Goal: Find contact information: Find contact information

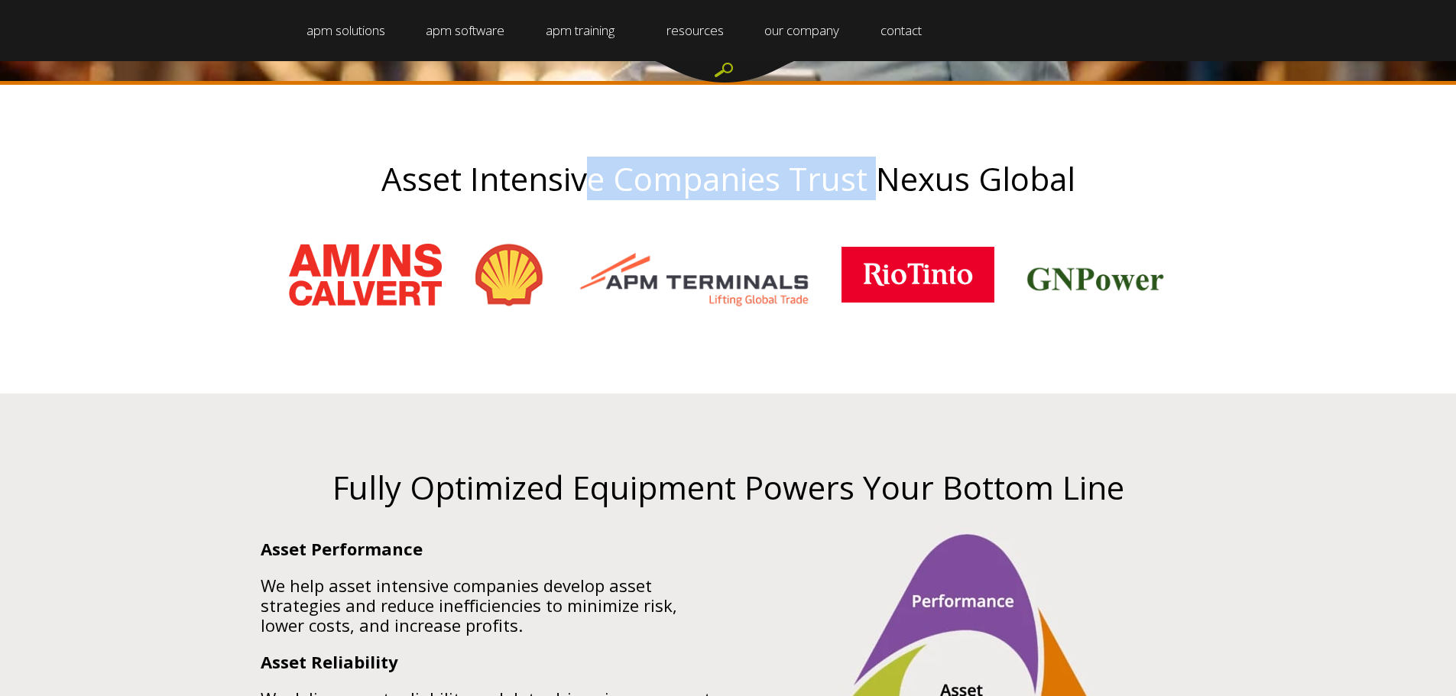
drag, startPoint x: 623, startPoint y: 171, endPoint x: 702, endPoint y: 365, distance: 209.5
click at [877, 170] on h2 "Asset Intensive Companies Trust Nexus Global" at bounding box center [729, 178] width 994 height 35
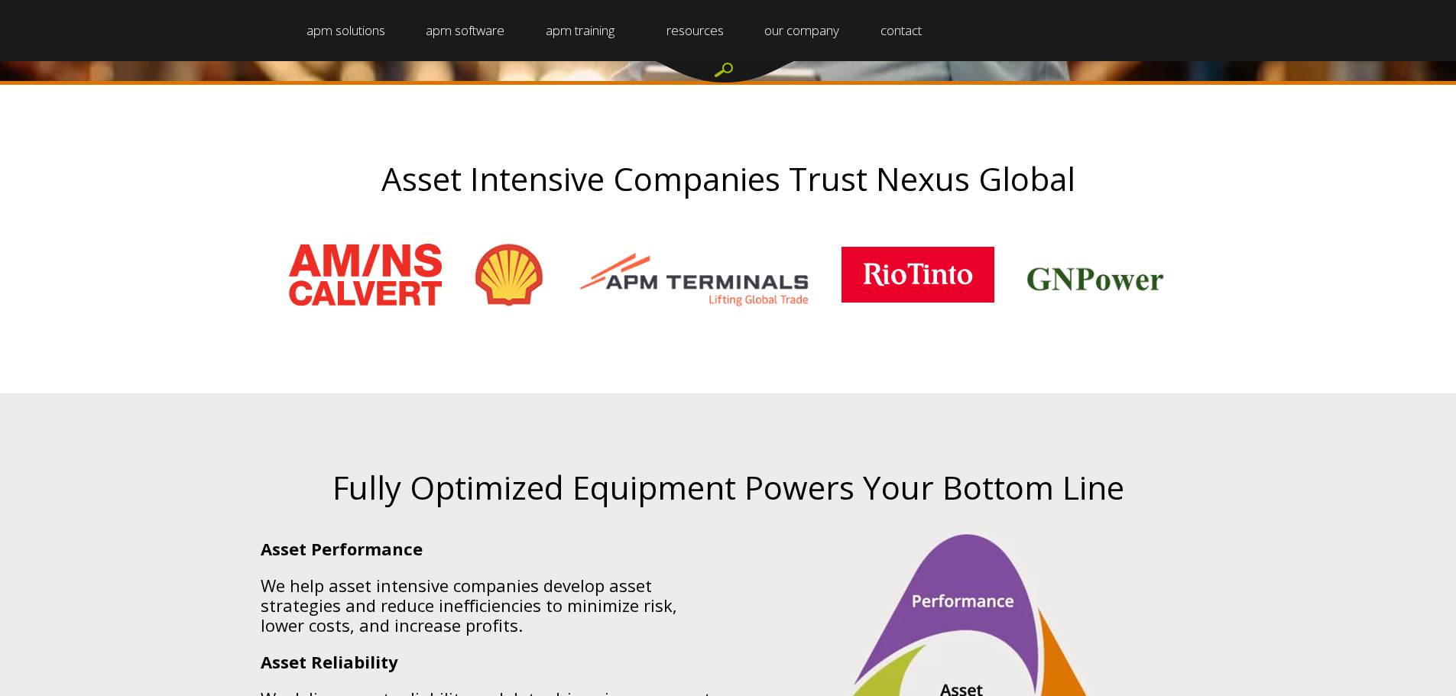
click at [524, 470] on h2 "Fully Optimized Equipment Powers Your Bottom Line" at bounding box center [728, 487] width 958 height 35
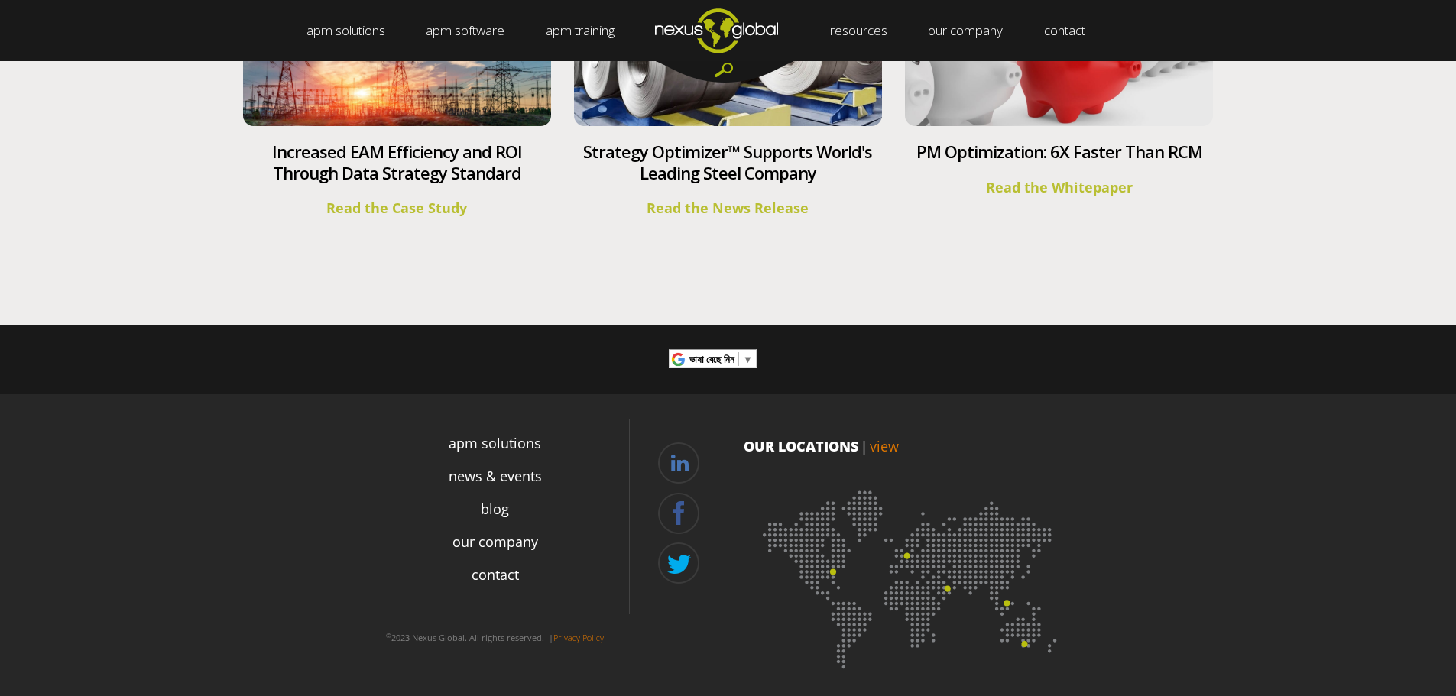
scroll to position [5674, 0]
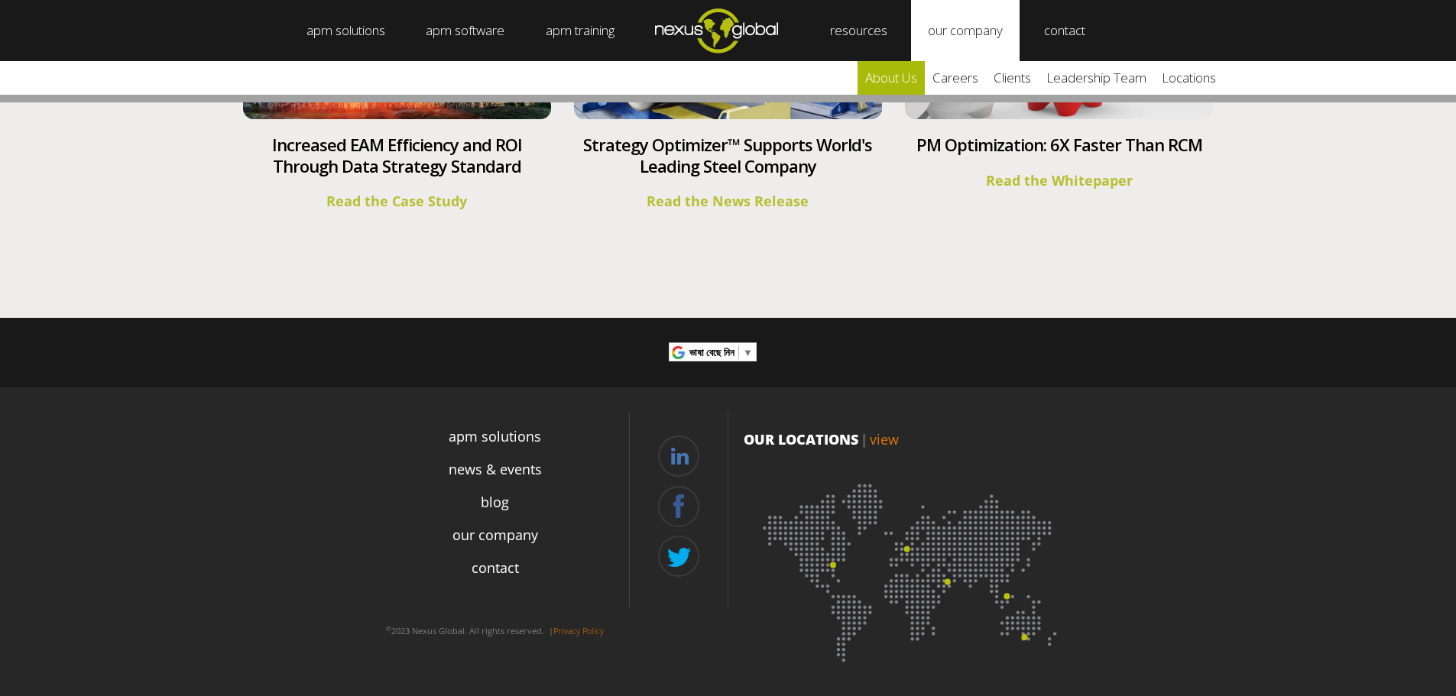
click at [910, 73] on link "about us" at bounding box center [891, 78] width 67 height 34
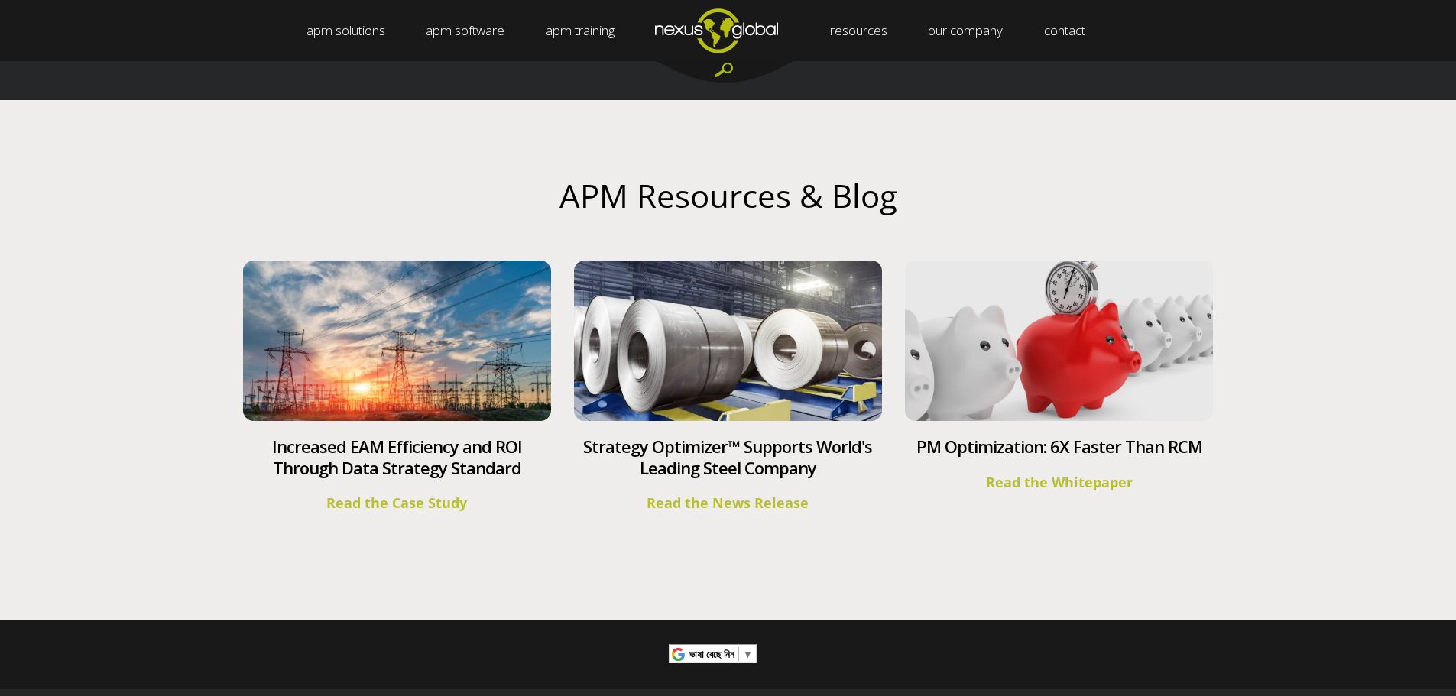
scroll to position [5368, 0]
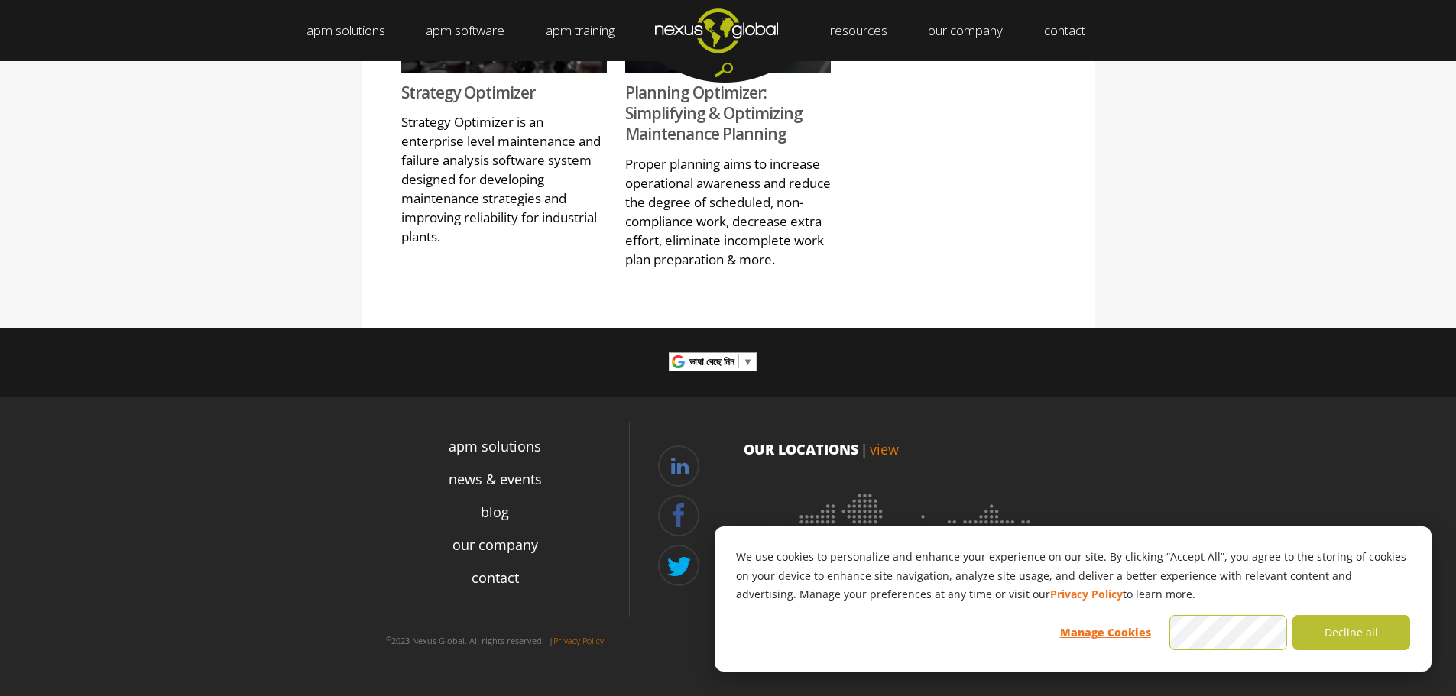
scroll to position [2048, 0]
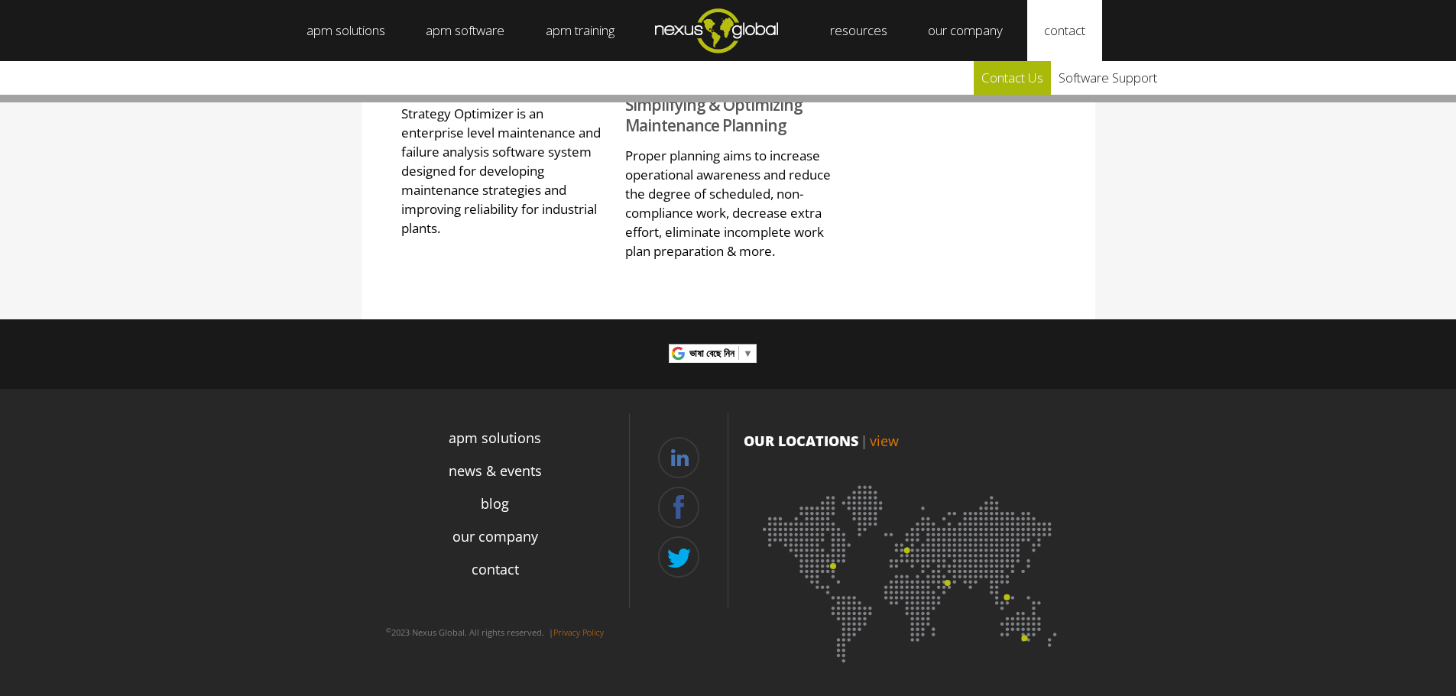
click at [1039, 76] on link "Contact Us" at bounding box center [1012, 78] width 77 height 34
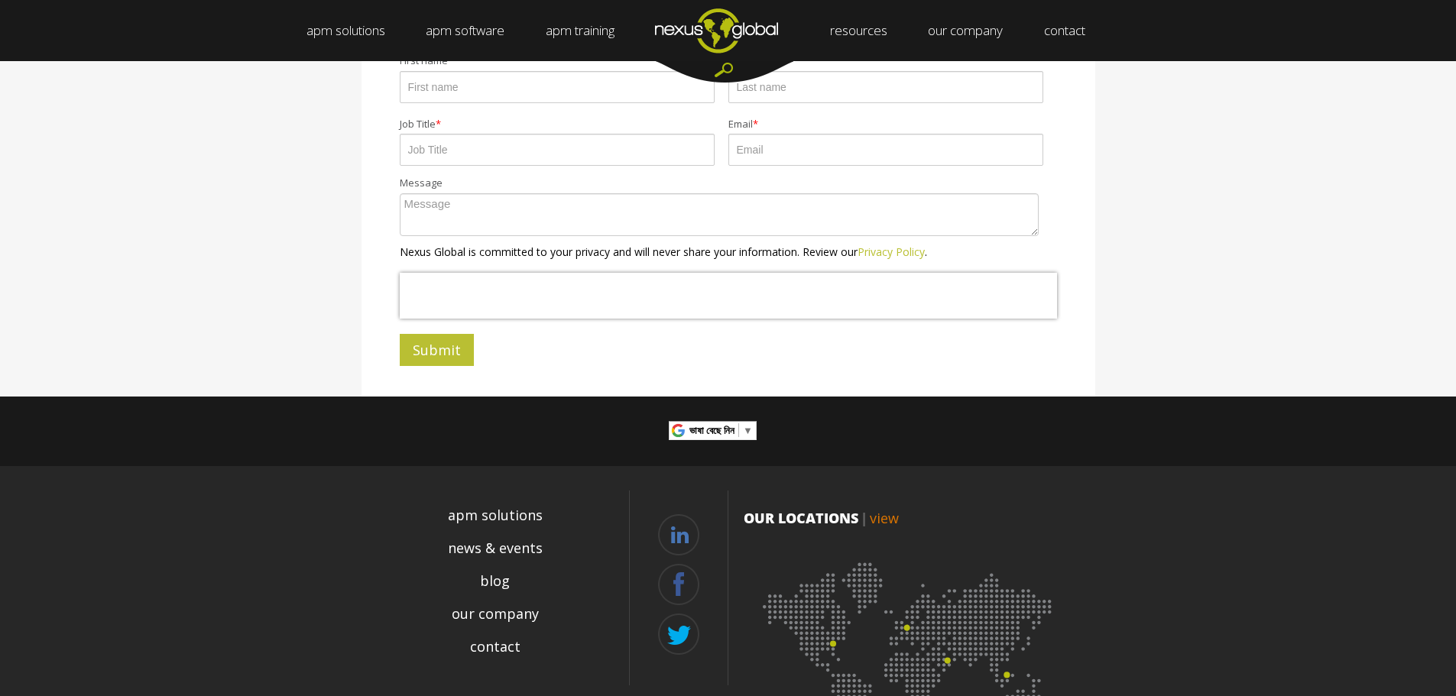
scroll to position [140, 0]
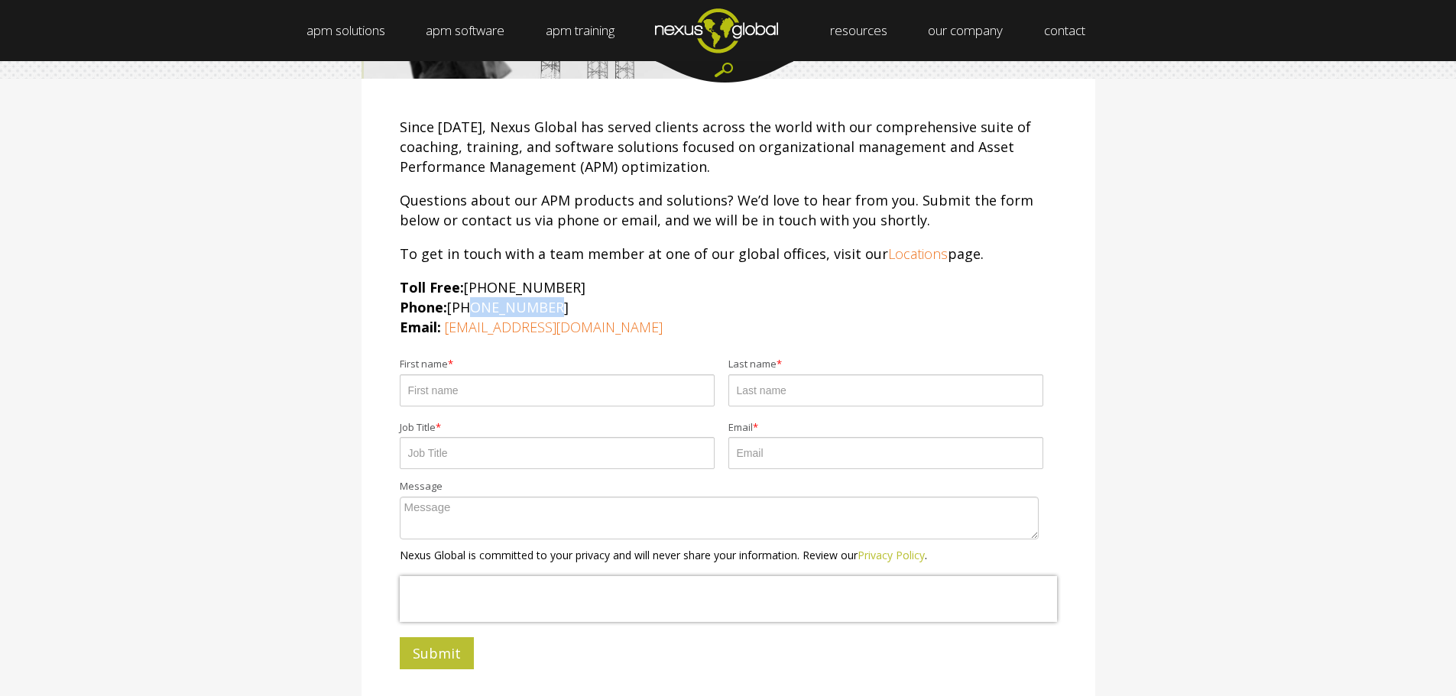
drag, startPoint x: 467, startPoint y: 307, endPoint x: 550, endPoint y: 307, distance: 82.6
click at [529, 307] on p "Toll Free: 855-488-0068 Phone: +1 (919) 488-0068 Email: info@nexusglobal.com" at bounding box center [728, 307] width 657 height 60
click at [658, 247] on p "To get in touch with a team member at one of our global offices, visit our Loca…" at bounding box center [728, 254] width 657 height 20
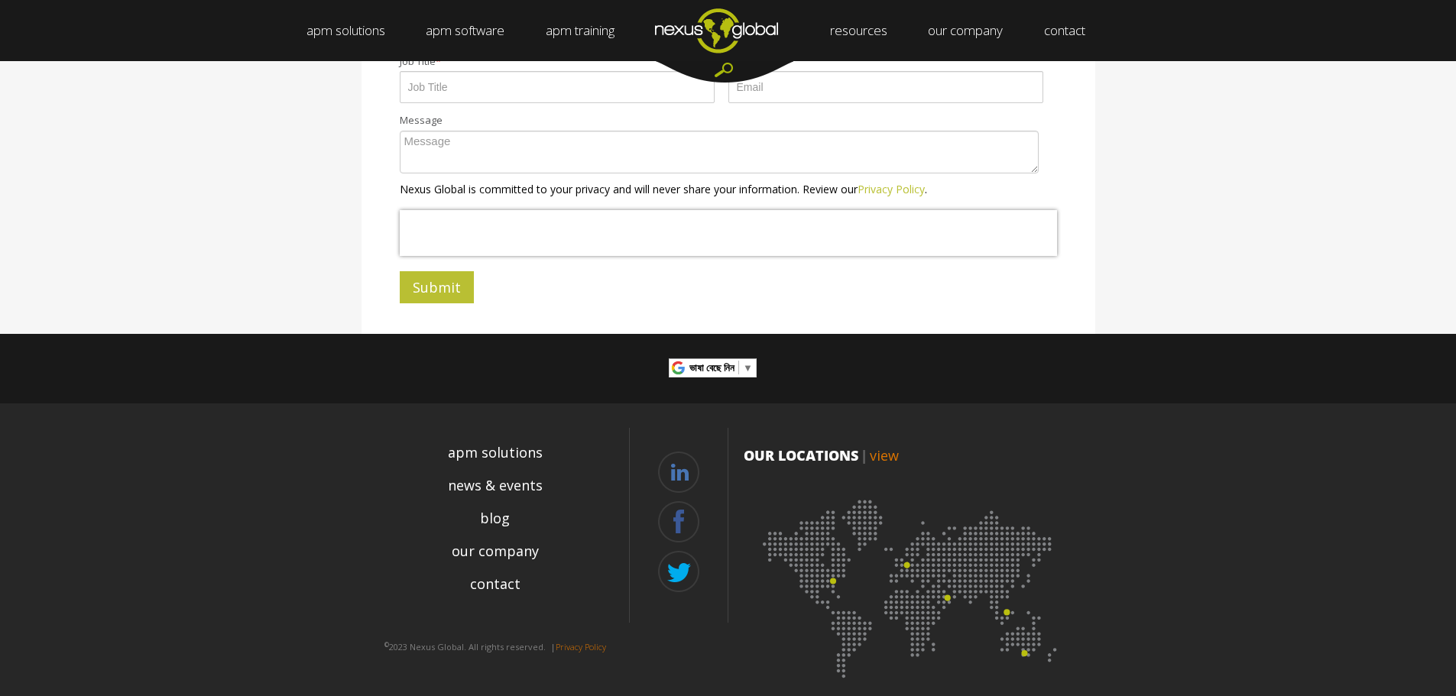
scroll to position [522, 0]
